Goal: Navigation & Orientation: Understand site structure

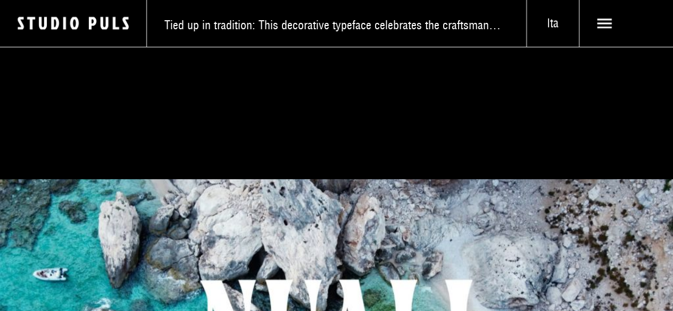
click at [598, 28] on icon at bounding box center [604, 23] width 15 height 15
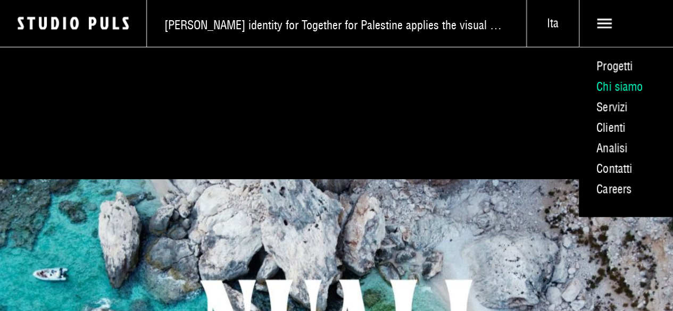
click at [610, 93] on link "Chi siamo" at bounding box center [626, 87] width 94 height 21
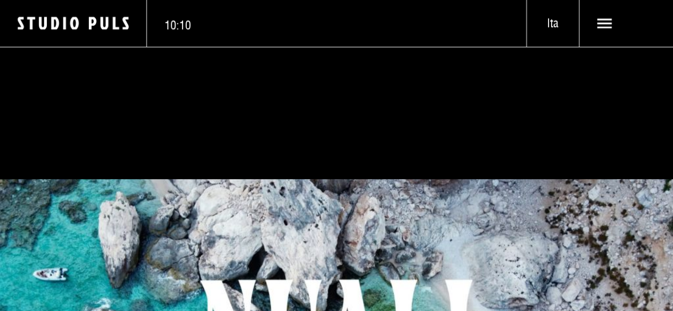
click at [597, 28] on use at bounding box center [604, 24] width 15 height 10
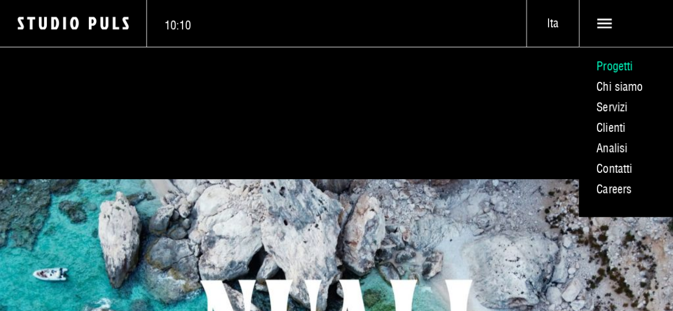
click at [606, 68] on link "Progetti" at bounding box center [626, 66] width 94 height 21
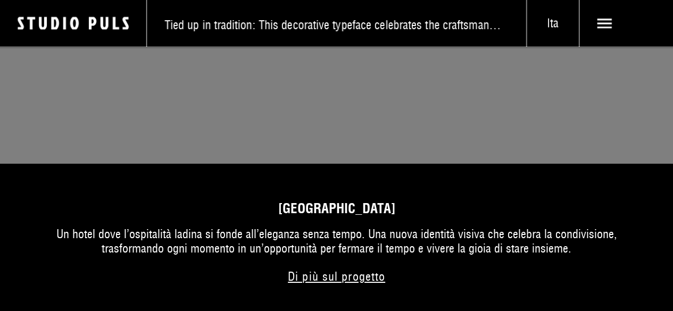
scroll to position [1648, 0]
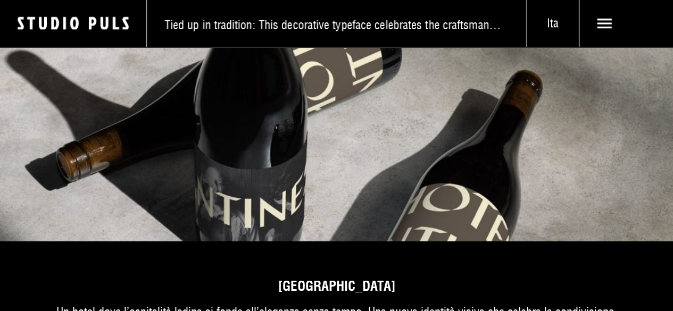
click at [589, 25] on span at bounding box center [626, 23] width 94 height 47
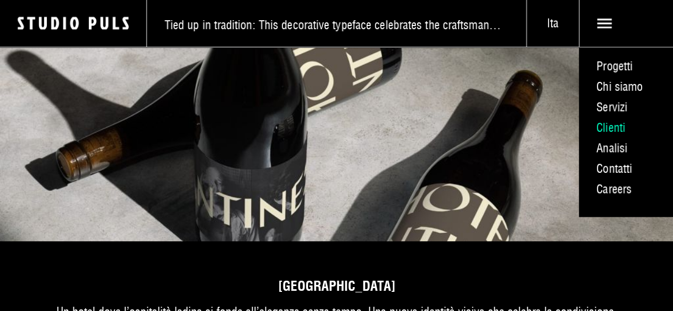
click at [606, 138] on link "Clienti" at bounding box center [626, 128] width 94 height 21
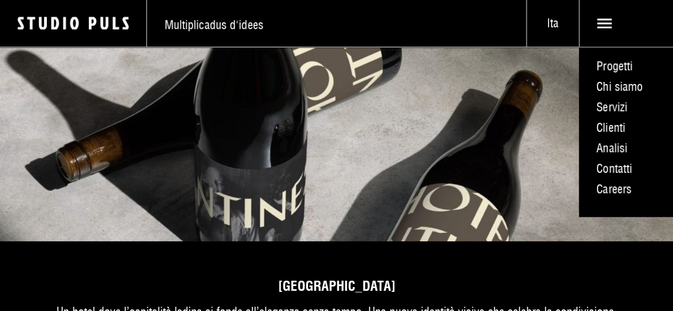
scroll to position [1645, 0]
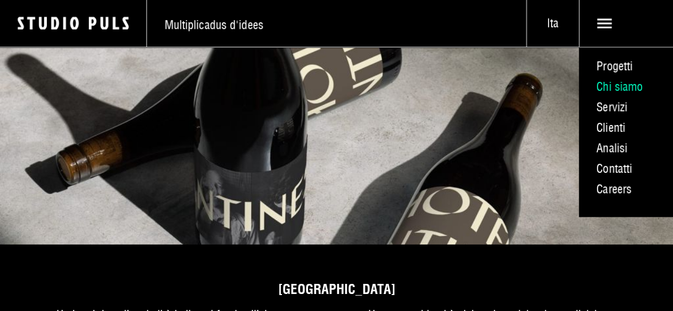
click at [622, 93] on link "Chi siamo" at bounding box center [626, 87] width 94 height 21
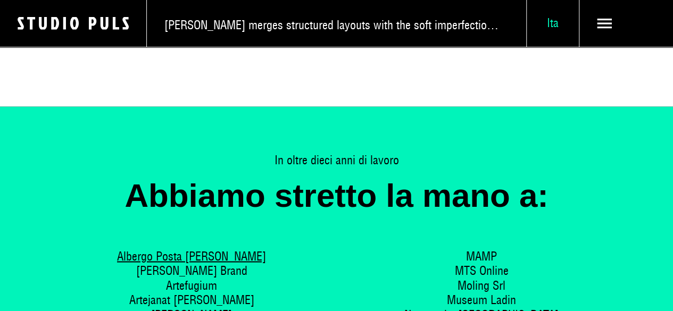
scroll to position [2605, 0]
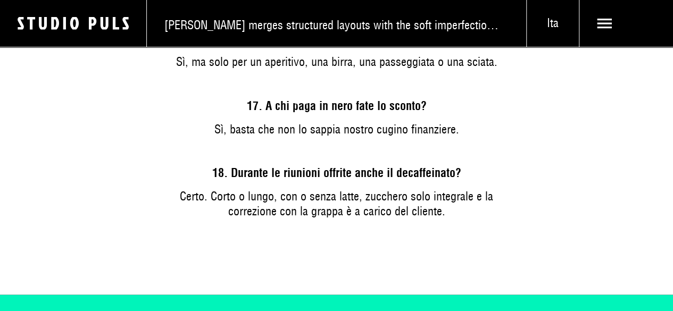
click at [597, 24] on icon at bounding box center [604, 23] width 15 height 15
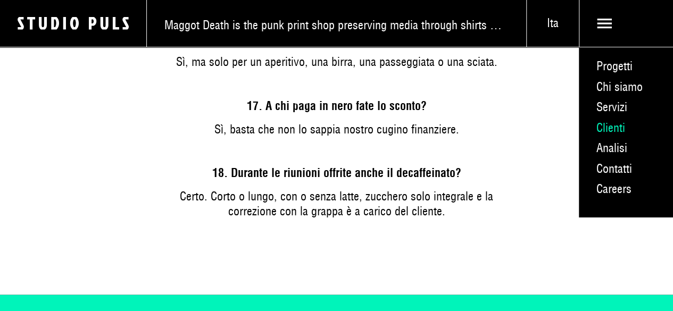
click at [594, 138] on link "Clienti" at bounding box center [626, 128] width 94 height 21
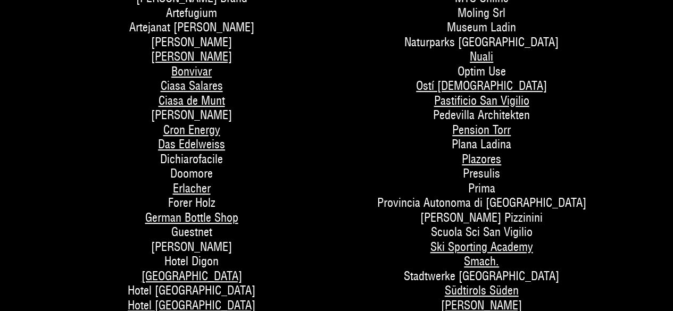
scroll to position [266, 0]
